Goal: Information Seeking & Learning: Learn about a topic

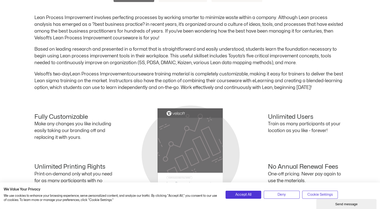
scroll to position [100, 0]
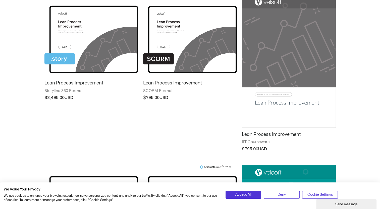
scroll to position [94, 0]
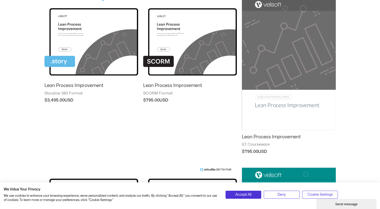
click at [297, 35] on img at bounding box center [289, 63] width 94 height 133
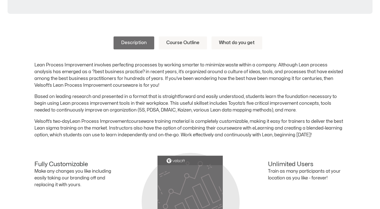
click at [182, 42] on link "Course Outline" at bounding box center [183, 42] width 48 height 13
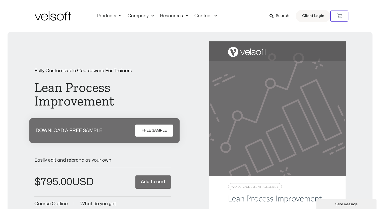
click at [273, 16] on icon at bounding box center [271, 16] width 4 height 4
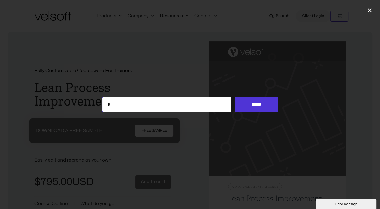
click at [179, 105] on input "*" at bounding box center [166, 104] width 129 height 15
type input "**********"
click at [235, 97] on input "******" at bounding box center [256, 104] width 43 height 15
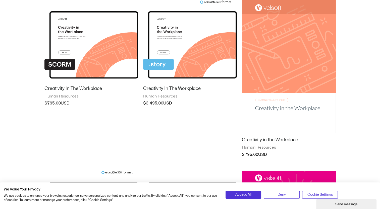
click at [308, 50] on img at bounding box center [289, 66] width 94 height 133
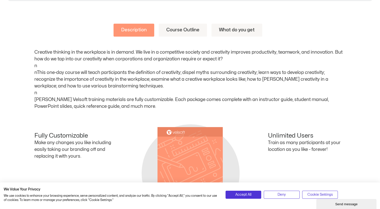
click at [176, 30] on link "Course Outline" at bounding box center [183, 30] width 48 height 13
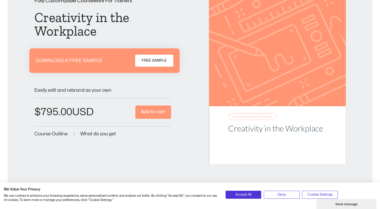
scroll to position [23, 0]
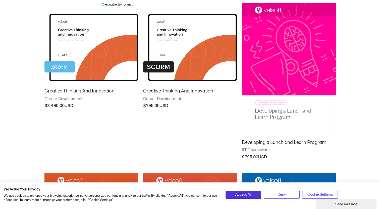
scroll to position [259, 0]
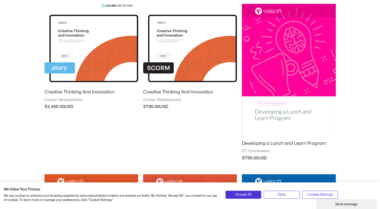
click at [112, 71] on img at bounding box center [91, 45] width 94 height 82
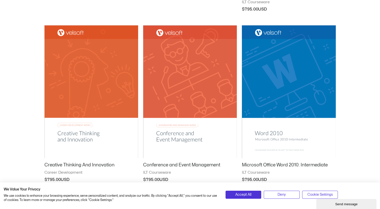
click at [135, 110] on img at bounding box center [91, 91] width 94 height 133
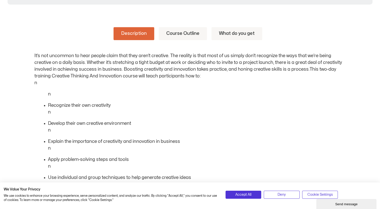
click at [183, 34] on link "Course Outline" at bounding box center [183, 33] width 48 height 13
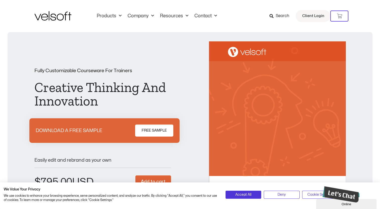
click at [282, 14] on span "Search" at bounding box center [283, 16] width 14 height 7
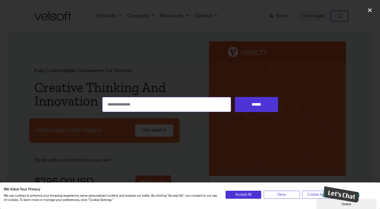
click at [188, 102] on input "Search for:" at bounding box center [166, 104] width 129 height 15
type input "**********"
click at [235, 97] on input "******" at bounding box center [256, 104] width 43 height 15
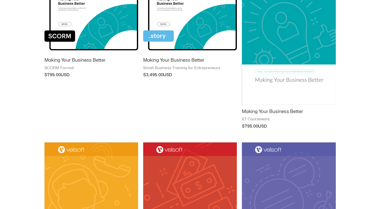
scroll to position [106, 0]
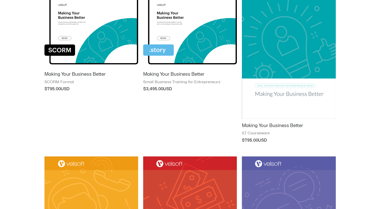
click at [288, 32] on img at bounding box center [289, 52] width 94 height 133
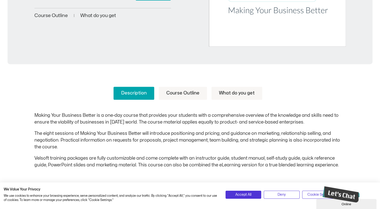
scroll to position [189, 0]
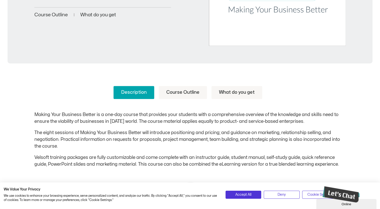
click at [182, 94] on link "Course Outline" at bounding box center [183, 92] width 48 height 13
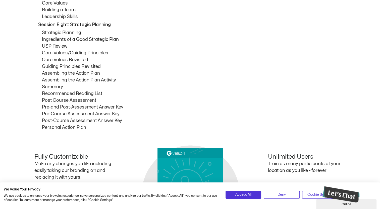
scroll to position [151, 0]
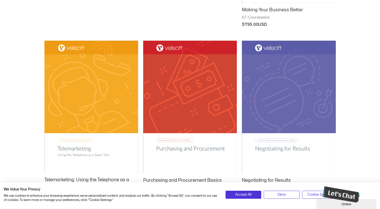
drag, startPoint x: 283, startPoint y: 107, endPoint x: 272, endPoint y: 108, distance: 11.8
click at [272, 108] on img at bounding box center [289, 107] width 94 height 133
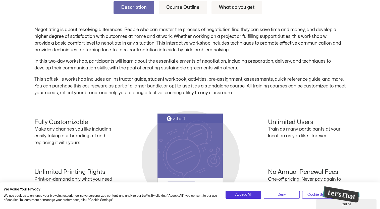
scroll to position [268, 0]
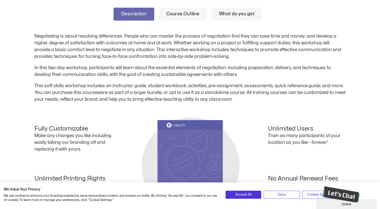
click at [177, 12] on link "Course Outline" at bounding box center [183, 14] width 48 height 13
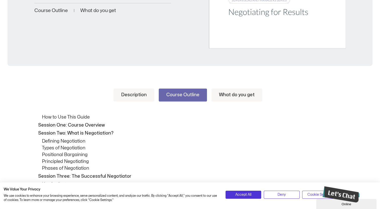
scroll to position [185, 0]
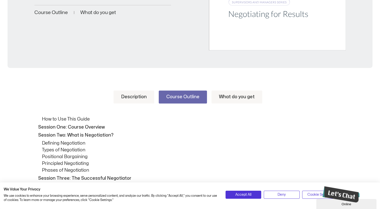
click at [135, 96] on link "Description" at bounding box center [134, 97] width 41 height 13
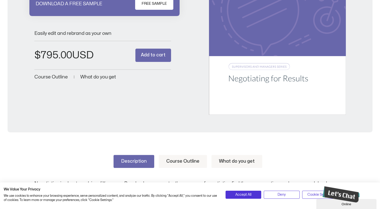
scroll to position [123, 0]
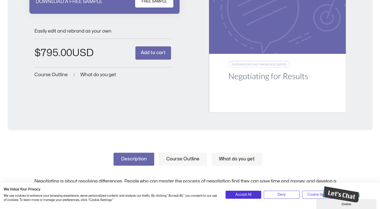
click at [181, 164] on link "Course Outline" at bounding box center [183, 159] width 48 height 13
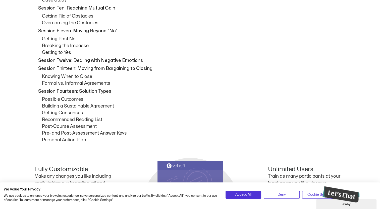
scroll to position [168, 0]
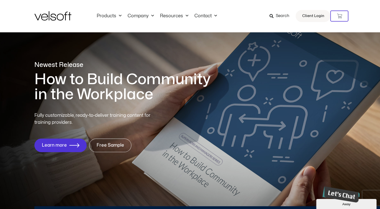
click at [278, 17] on span "Search" at bounding box center [283, 16] width 14 height 7
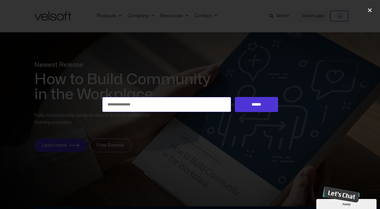
click at [189, 104] on input "Search for:" at bounding box center [166, 104] width 129 height 15
type input "*******"
click at [235, 97] on input "******" at bounding box center [256, 104] width 43 height 15
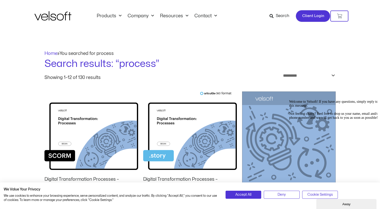
click at [308, 18] on span "Client Login" at bounding box center [313, 16] width 22 height 7
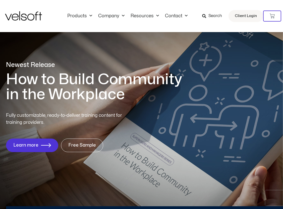
click at [208, 20] on link "Search" at bounding box center [213, 16] width 23 height 9
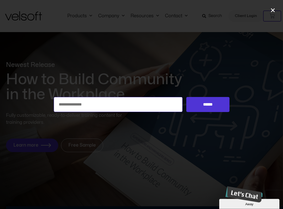
click at [148, 107] on input "Search for:" at bounding box center [118, 104] width 129 height 15
type input "**********"
click at [186, 97] on input "******" at bounding box center [207, 104] width 43 height 15
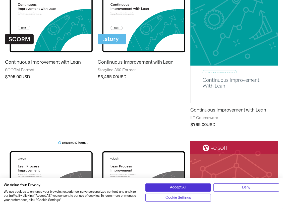
scroll to position [85, 0]
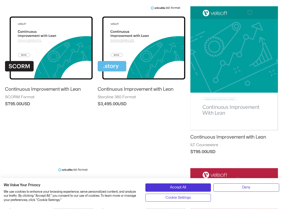
click at [247, 72] on img at bounding box center [234, 68] width 88 height 124
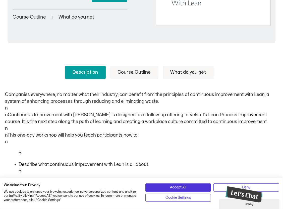
scroll to position [182, 0]
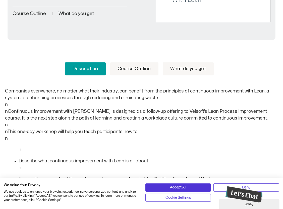
click at [125, 69] on link "Course Outline" at bounding box center [134, 69] width 48 height 13
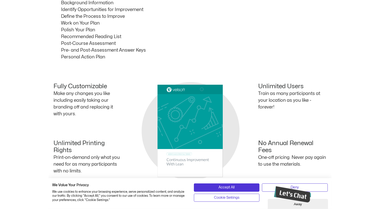
scroll to position [460, 0]
